Goal: Find specific page/section: Find specific page/section

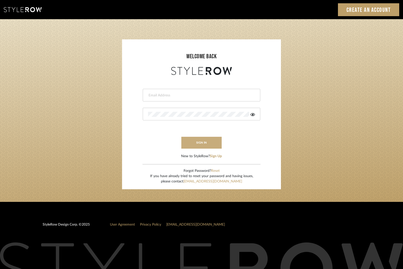
click at [208, 141] on button "sign in" at bounding box center [201, 143] width 40 height 12
click at [159, 93] on input "email" at bounding box center [197, 95] width 99 height 5
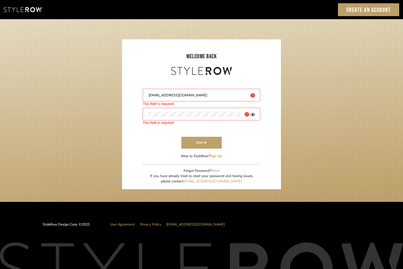
type input "[EMAIL_ADDRESS][DOMAIN_NAME]"
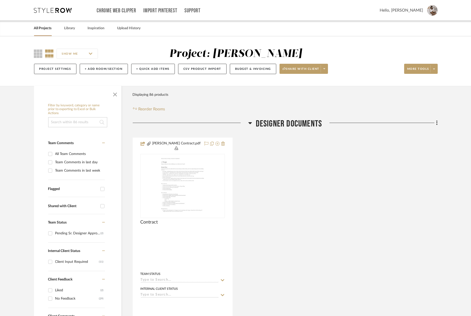
scroll to position [3475, 0]
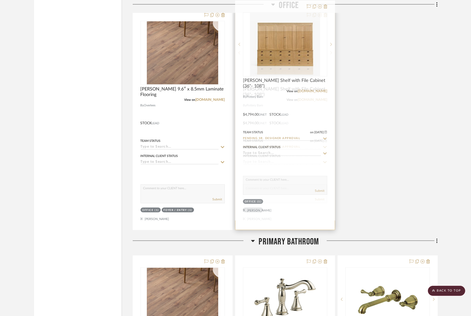
drag, startPoint x: 307, startPoint y: 92, endPoint x: 304, endPoint y: 94, distance: 3.7
click at [307, 98] on link "potterybarn.com" at bounding box center [313, 100] width 30 height 4
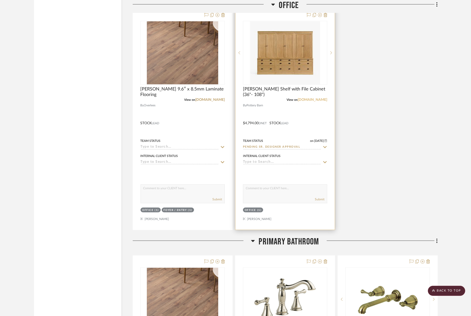
click at [312, 98] on link "potterybarn.com" at bounding box center [313, 100] width 30 height 4
